Goal: Navigation & Orientation: Understand site structure

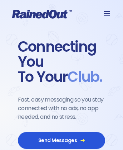
scroll to position [1601, 0]
